Goal: Task Accomplishment & Management: Complete application form

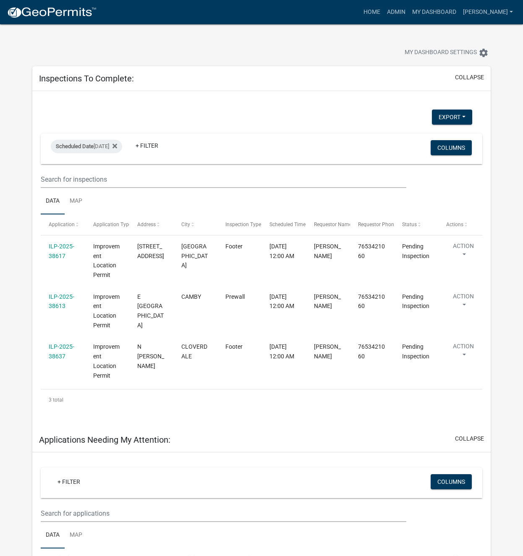
select select "1: 25"
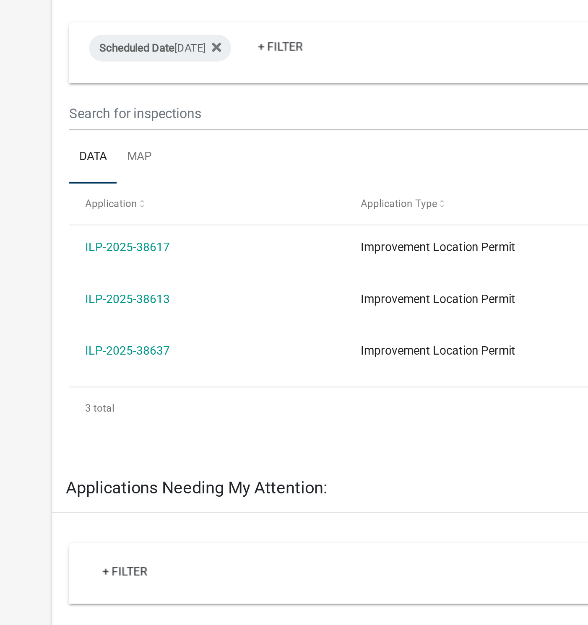
scroll to position [25, 0]
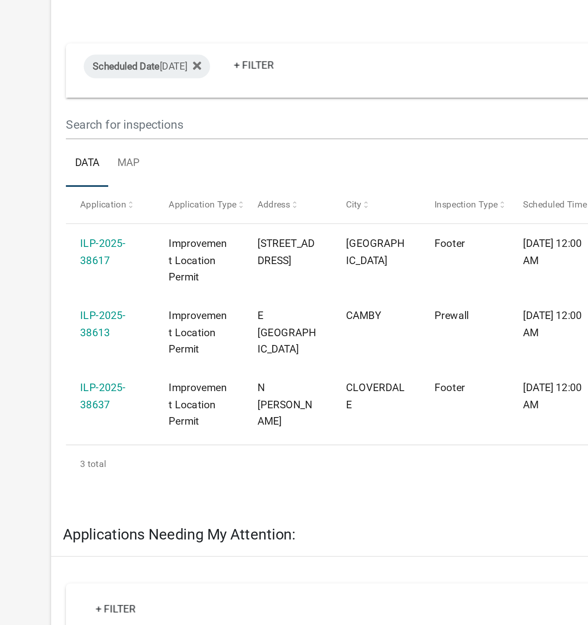
click at [66, 305] on link "ILP-2025-38637" at bounding box center [65, 307] width 26 height 16
click at [63, 304] on link "ILP-2025-38637" at bounding box center [65, 307] width 26 height 16
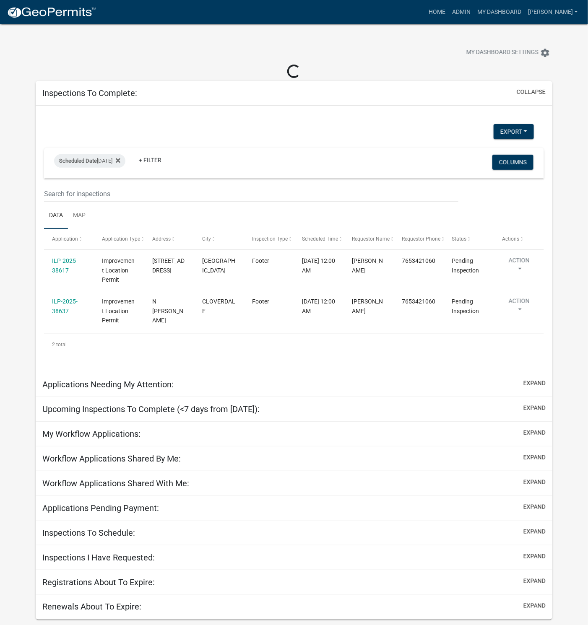
select select "1: 25"
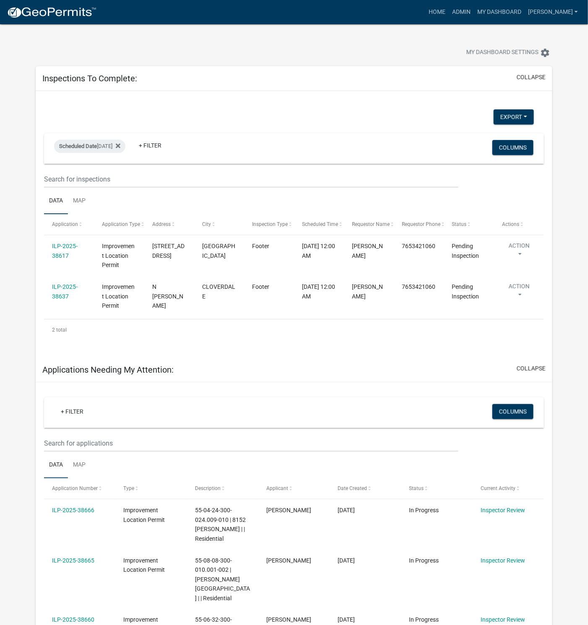
drag, startPoint x: 61, startPoint y: 292, endPoint x: 68, endPoint y: 296, distance: 8.4
click at [61, 292] on div "ILP-2025-38637" at bounding box center [69, 291] width 34 height 19
click at [60, 293] on link "ILP-2025-38637" at bounding box center [65, 291] width 26 height 16
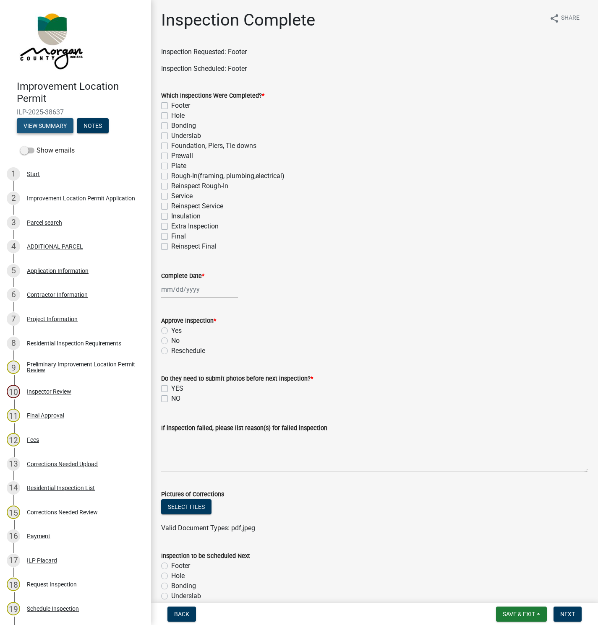
click at [36, 126] on button "View Summary" at bounding box center [45, 125] width 57 height 15
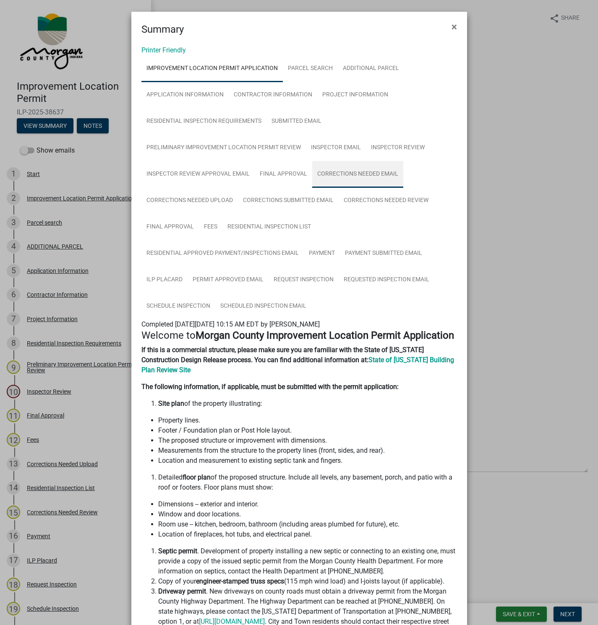
click at [352, 173] on link "Corrections Needed Email" at bounding box center [357, 174] width 91 height 27
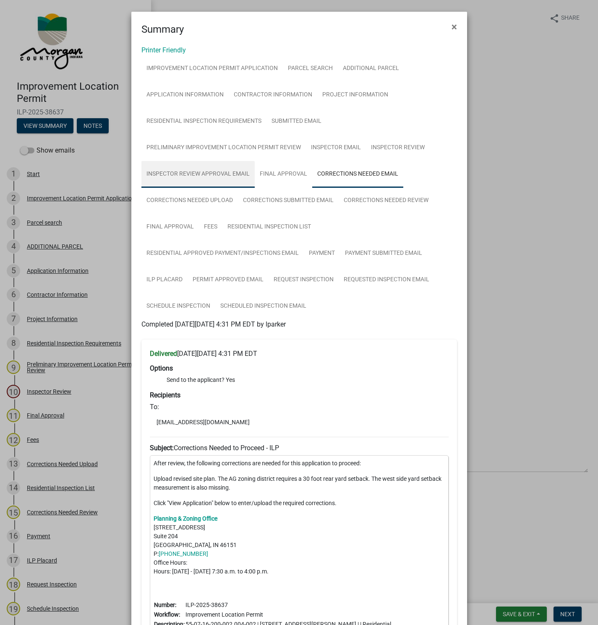
click at [184, 173] on link "Inspector Review Approval Email" at bounding box center [197, 174] width 113 height 27
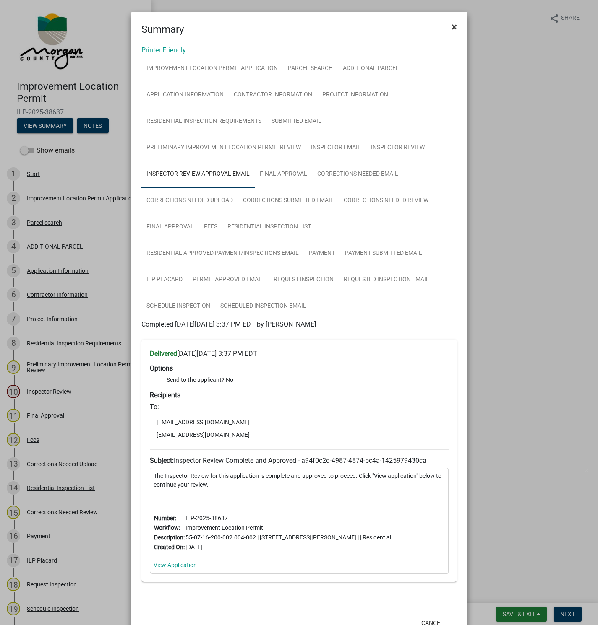
click at [451, 24] on span "×" at bounding box center [453, 27] width 5 height 12
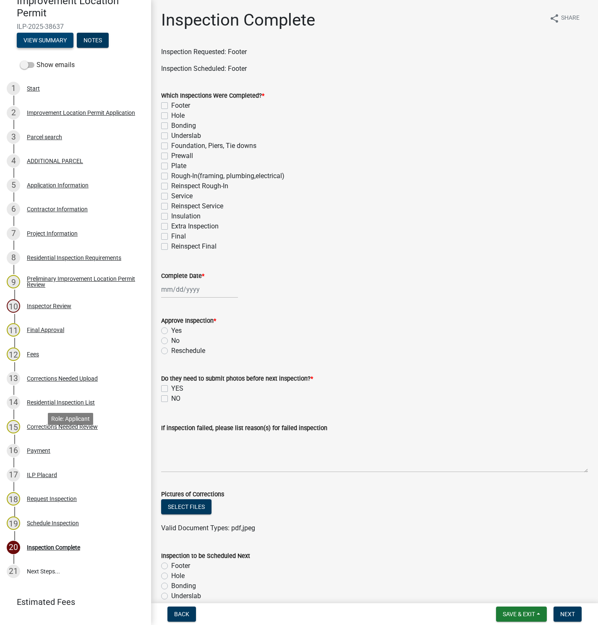
scroll to position [122, 0]
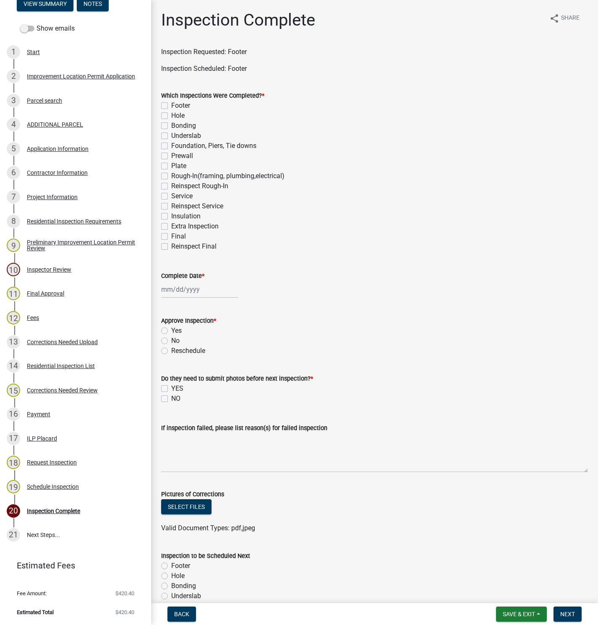
click at [171, 105] on label "Footer" at bounding box center [180, 106] width 19 height 10
click at [171, 105] on input "Footer" at bounding box center [173, 103] width 5 height 5
checkbox input "true"
checkbox input "false"
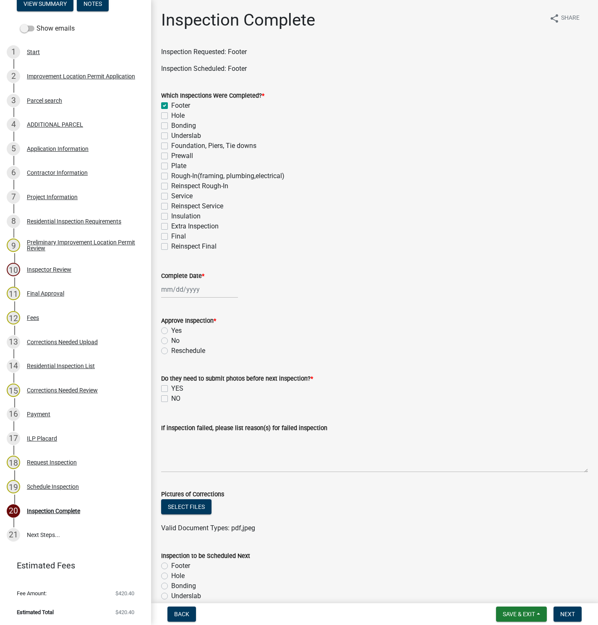
checkbox input "false"
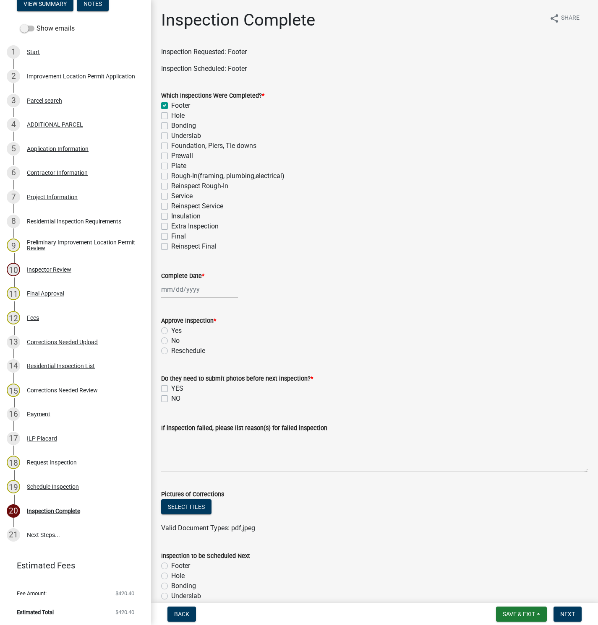
checkbox input "false"
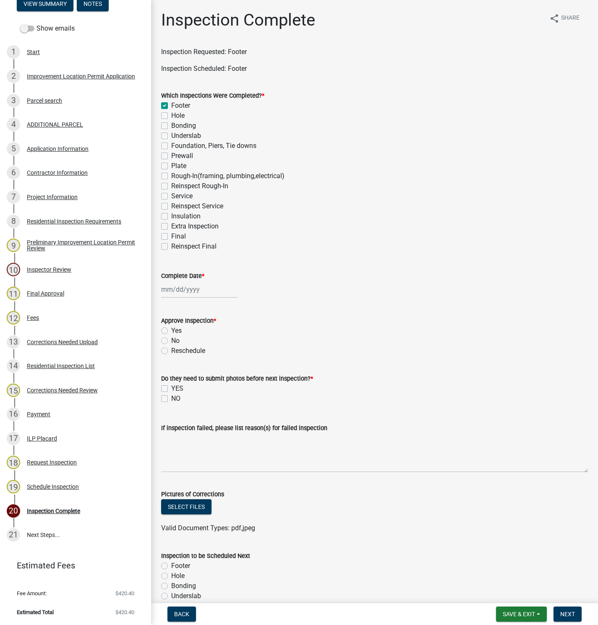
checkbox input "false"
click at [183, 289] on div at bounding box center [199, 289] width 77 height 17
select select "10"
select select "2025"
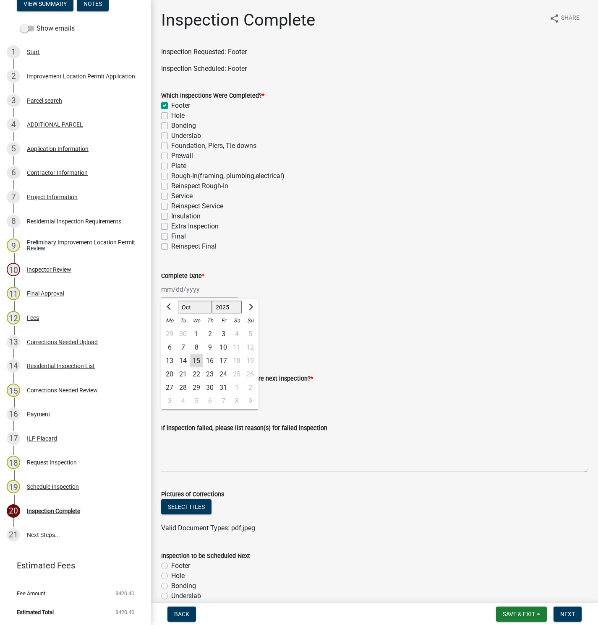
click at [198, 361] on div "15" at bounding box center [196, 360] width 13 height 13
type input "[DATE]"
click at [171, 329] on label "Yes" at bounding box center [176, 331] width 10 height 10
click at [171, 329] on input "Yes" at bounding box center [173, 328] width 5 height 5
radio input "true"
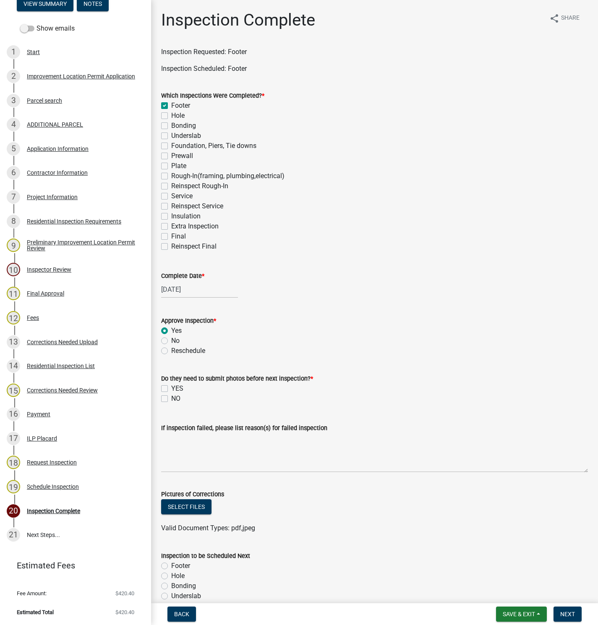
click at [171, 399] on label "NO" at bounding box center [175, 399] width 9 height 10
click at [171, 399] on input "NO" at bounding box center [173, 396] width 5 height 5
checkbox input "true"
checkbox input "false"
checkbox input "true"
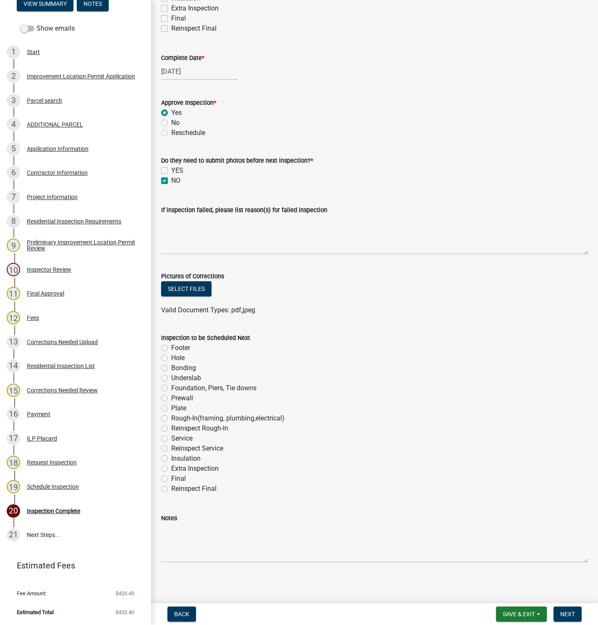
scroll to position [220, 0]
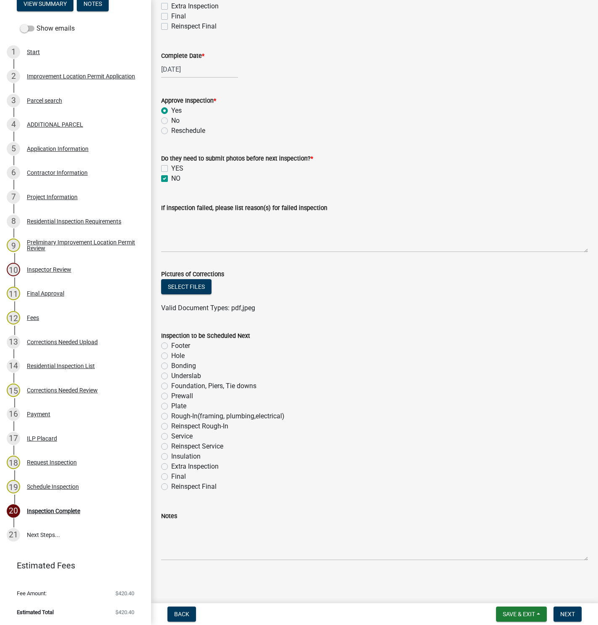
click at [171, 386] on label "Foundation, Piers, Tie downs" at bounding box center [213, 386] width 85 height 10
click at [171, 386] on input "Foundation, Piers, Tie downs" at bounding box center [173, 383] width 5 height 5
radio input "true"
click at [564, 613] on span "Next" at bounding box center [567, 614] width 15 height 7
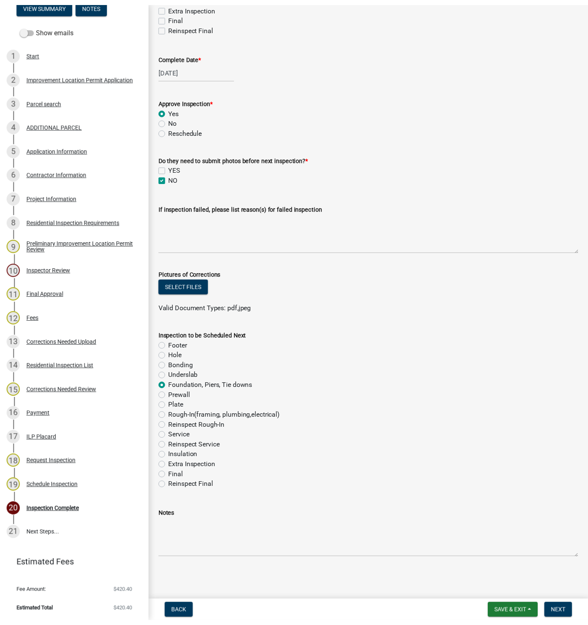
scroll to position [0, 0]
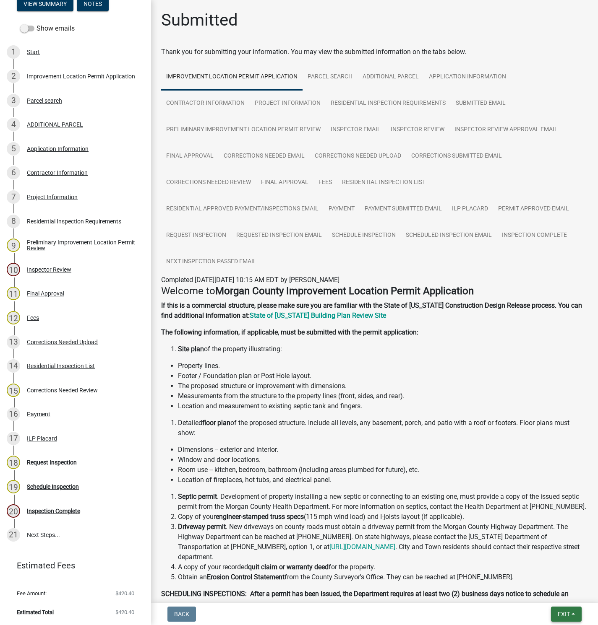
click at [565, 613] on span "Exit" at bounding box center [563, 614] width 12 height 7
click at [543, 592] on button "Save & Exit" at bounding box center [547, 593] width 67 height 20
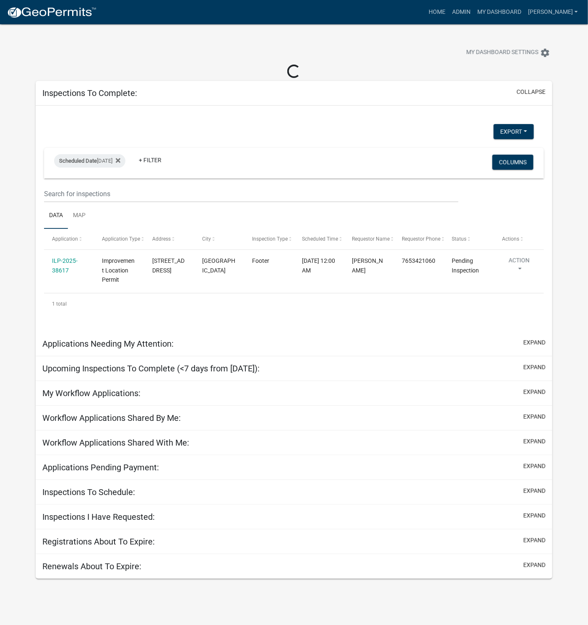
select select "1: 25"
